Goal: Information Seeking & Learning: Find specific fact

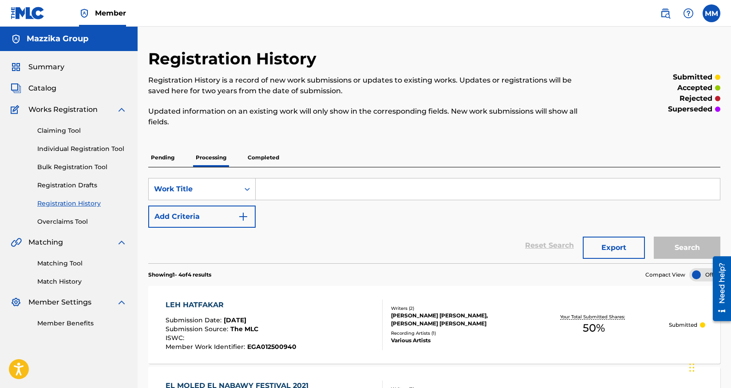
click at [43, 88] on span "Catalog" at bounding box center [42, 88] width 28 height 11
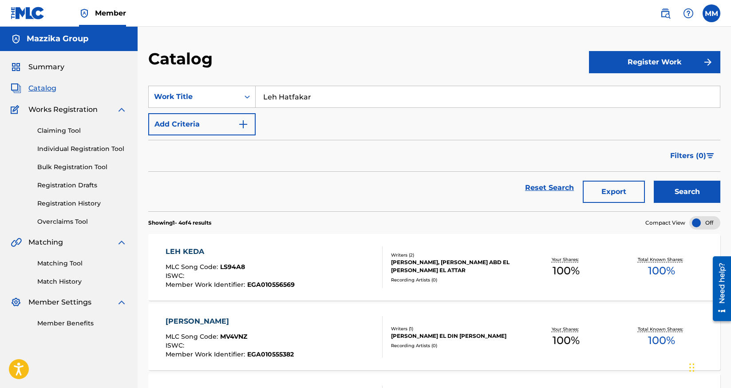
click at [350, 92] on input "Leh Hatfakar" at bounding box center [488, 96] width 465 height 21
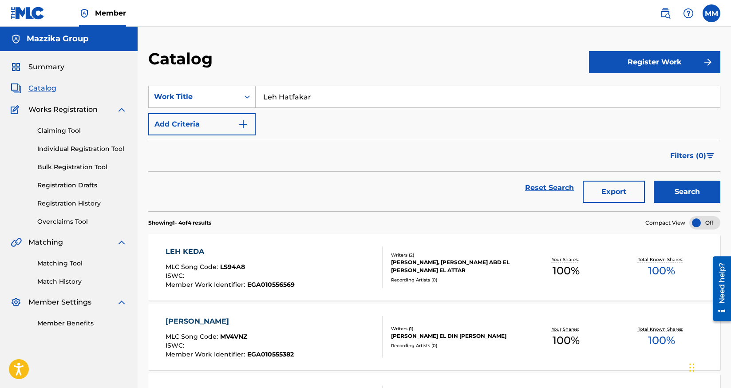
paste input "HA2FEL TELEPHONY"
type input "HA2FEL TELEPHONY"
click at [698, 189] on button "Search" at bounding box center [687, 192] width 67 height 22
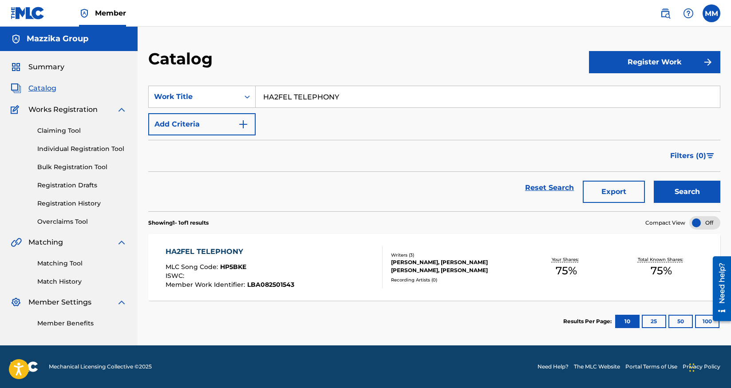
click at [206, 253] on div "HA2FEL TELEPHONY" at bounding box center [230, 251] width 129 height 11
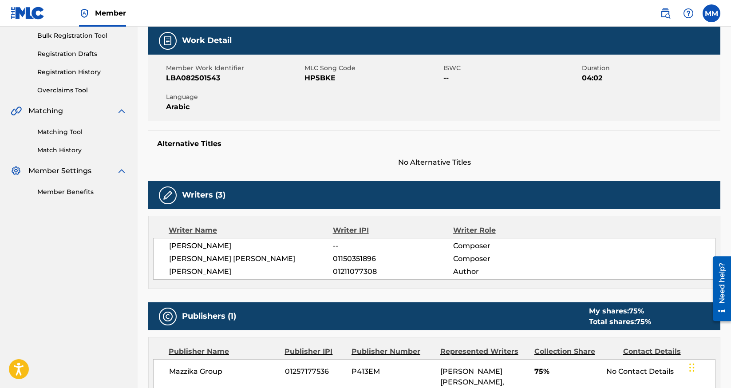
scroll to position [44, 0]
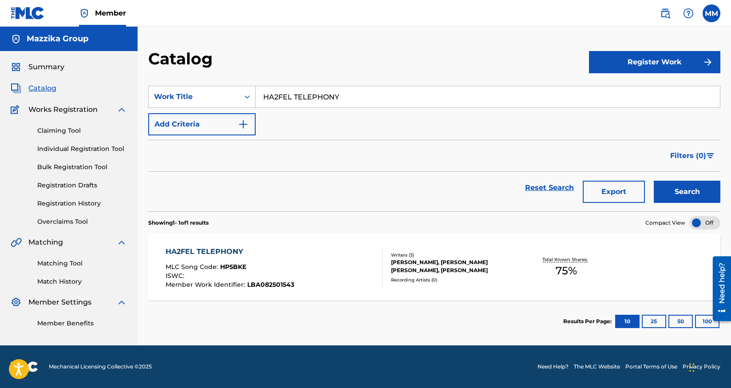
click at [378, 102] on input "HA2FEL TELEPHONY" at bounding box center [488, 96] width 465 height 21
click at [378, 101] on input "HA2FEL TELEPHONY" at bounding box center [488, 96] width 465 height 21
paste input "Tehid ElMa3bad"
type input "Tehid ElMa3bad"
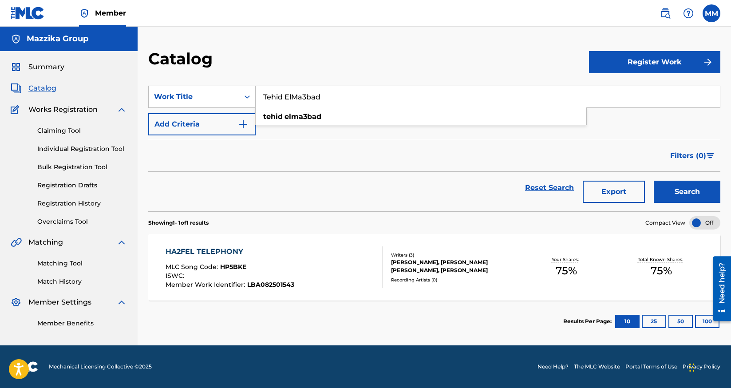
click at [675, 191] on button "Search" at bounding box center [687, 192] width 67 height 22
click at [196, 252] on div "TEHID ELMA3BAD" at bounding box center [229, 251] width 127 height 11
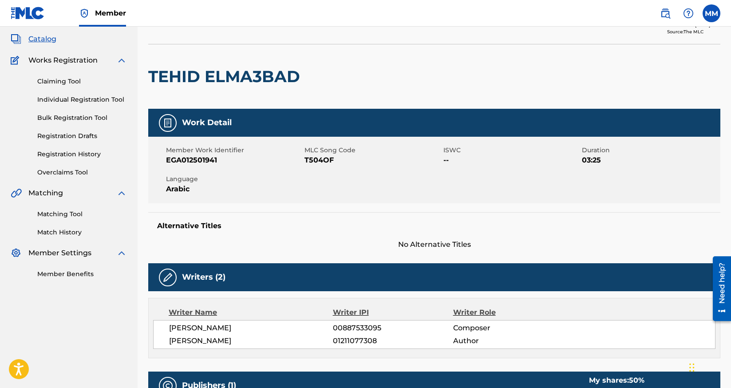
scroll to position [178, 0]
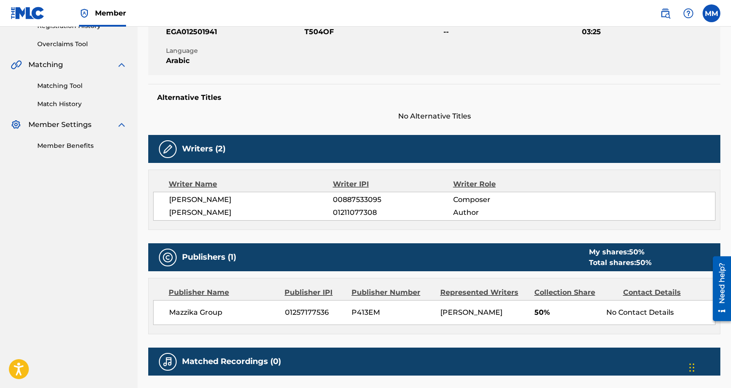
click at [366, 201] on span "00887533095" at bounding box center [393, 200] width 120 height 11
copy span "00887533095"
